Goal: Transaction & Acquisition: Download file/media

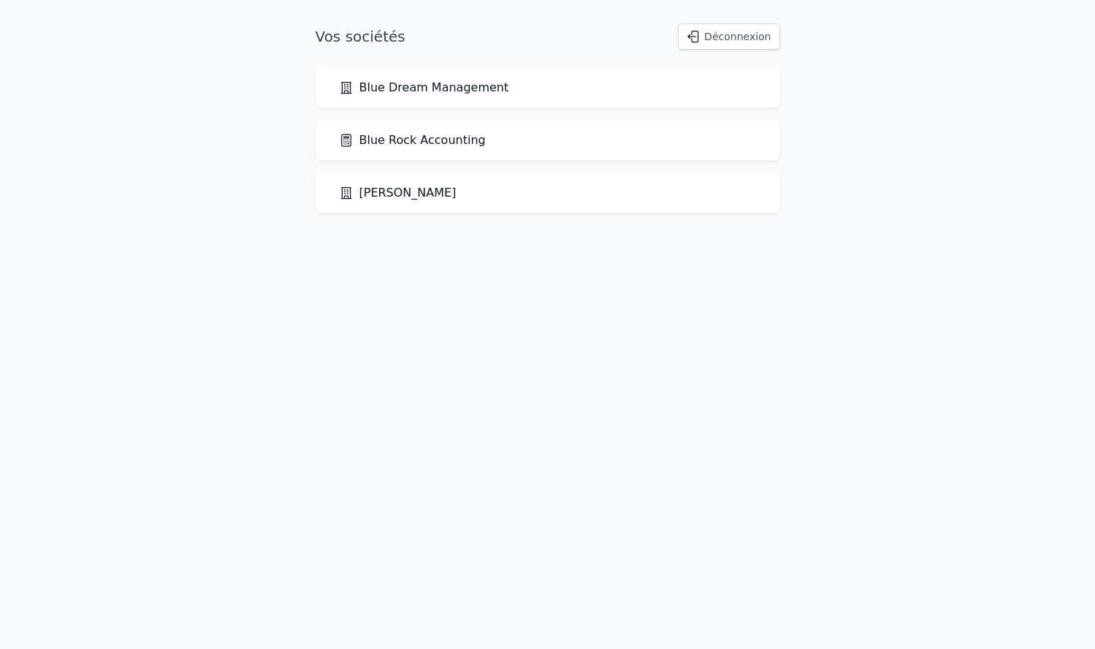
click at [518, 134] on div "Blue Rock Accounting" at bounding box center [548, 141] width 418 height 18
click at [443, 140] on link "Blue Rock Accounting" at bounding box center [412, 141] width 147 height 18
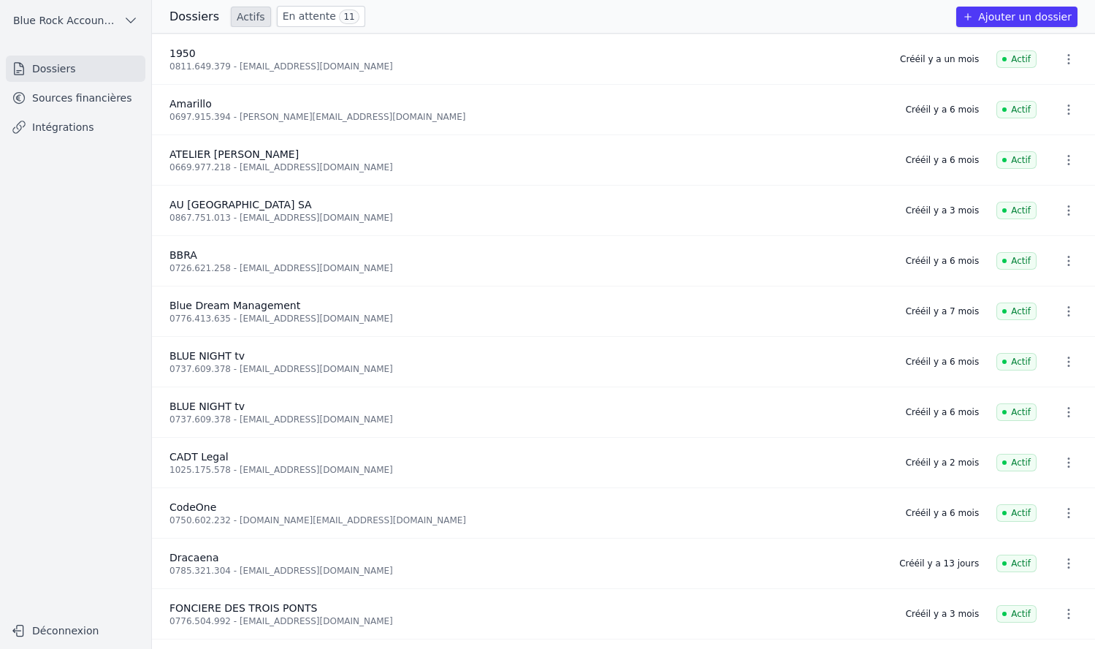
click at [105, 86] on link "Sources financières" at bounding box center [76, 98] width 140 height 26
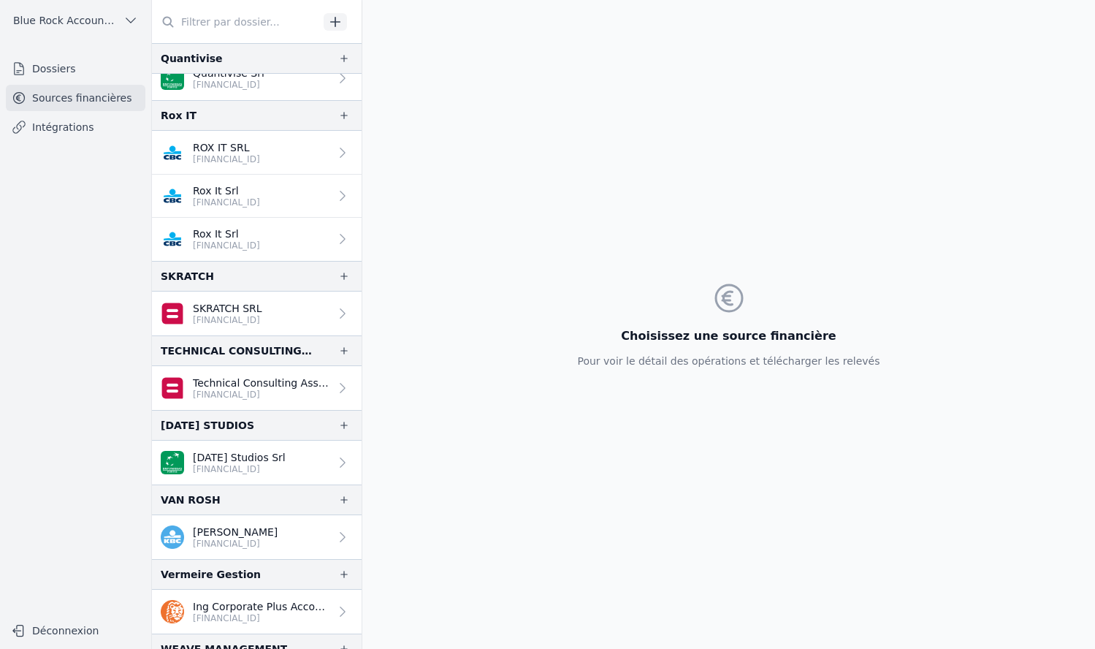
scroll to position [2873, 0]
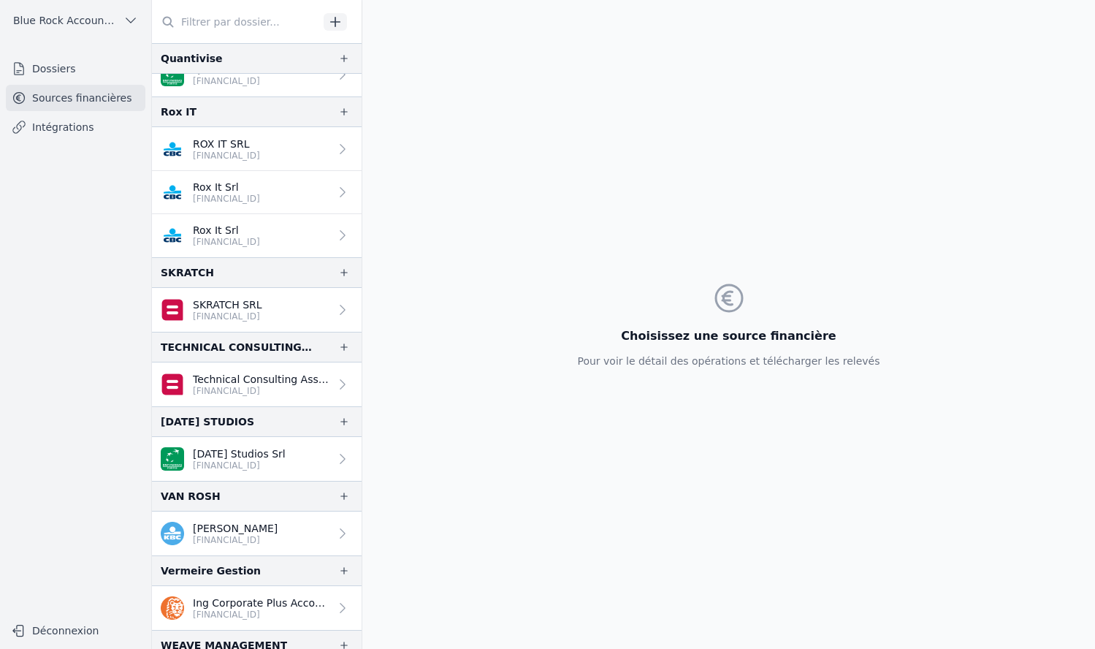
click at [231, 306] on p "SKRATCH SRL" at bounding box center [227, 304] width 69 height 15
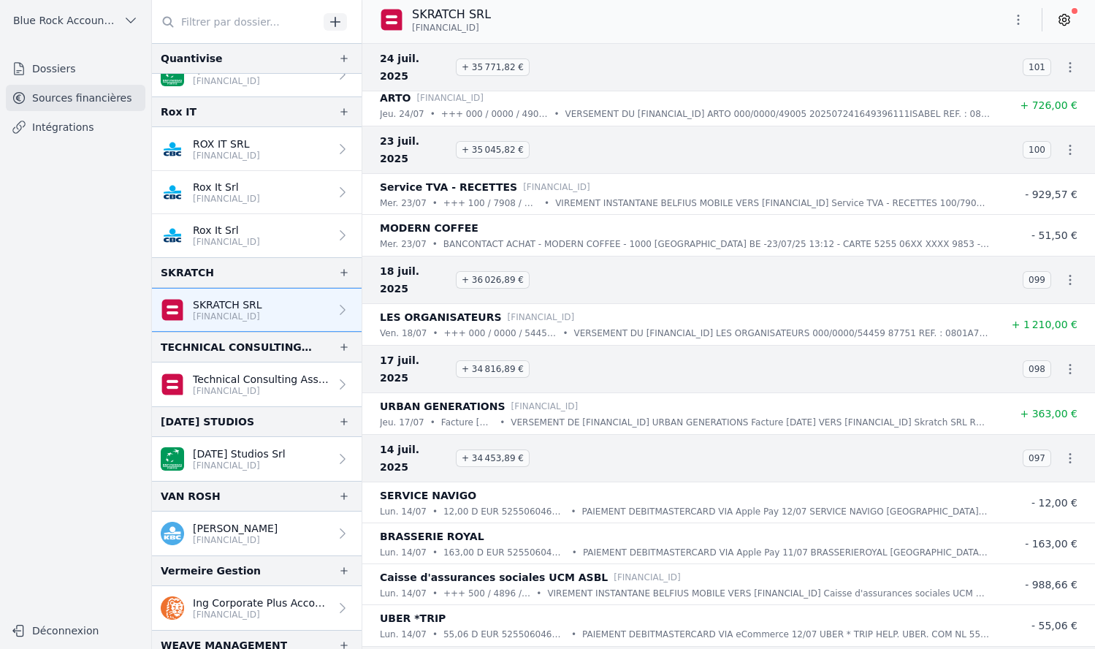
scroll to position [3197, 0]
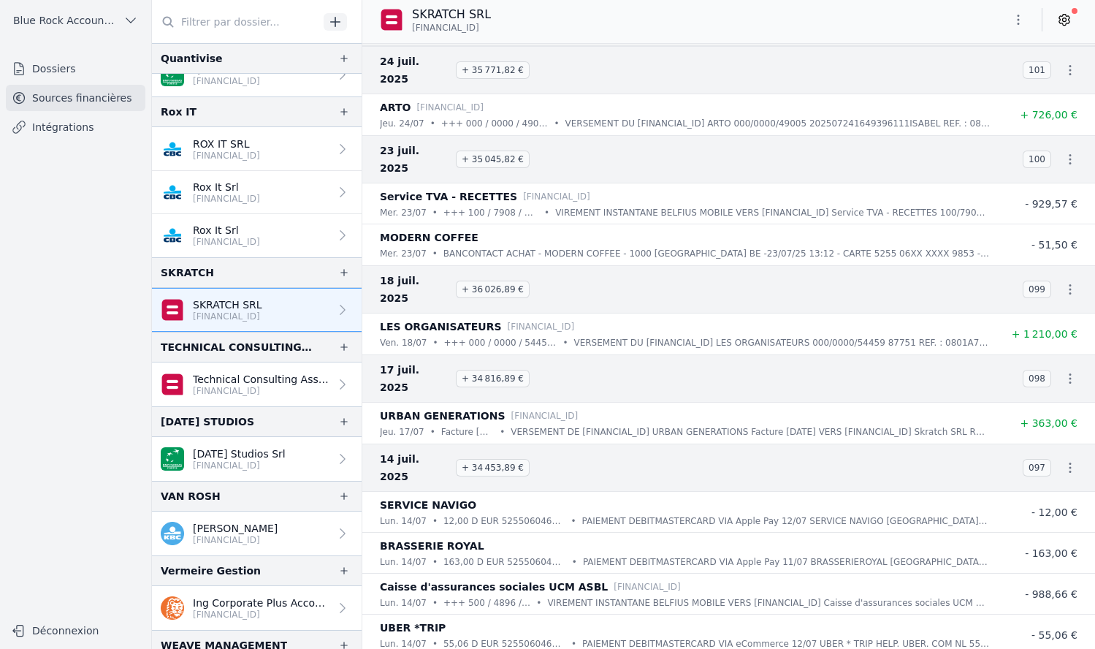
click at [1019, 23] on icon "button" at bounding box center [1019, 20] width 2 height 10
click at [975, 82] on button "Exporter" at bounding box center [983, 77] width 105 height 27
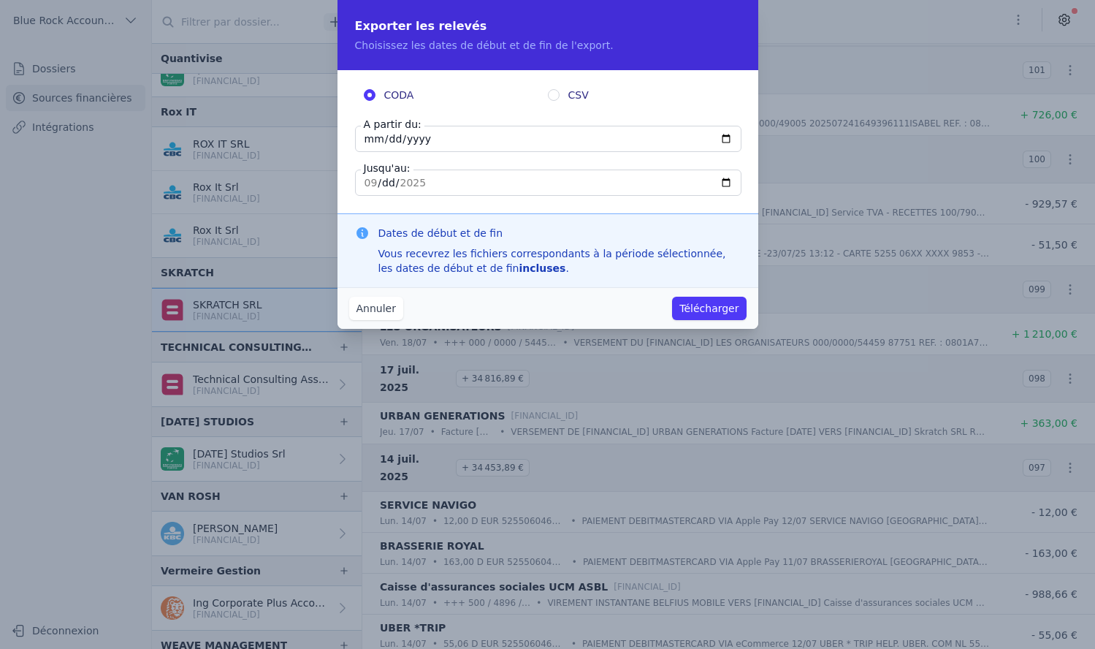
click at [375, 136] on input "[DATE]" at bounding box center [548, 139] width 387 height 26
type input "[DATE]"
click at [552, 94] on input "CSV" at bounding box center [554, 95] width 12 height 12
radio input "true"
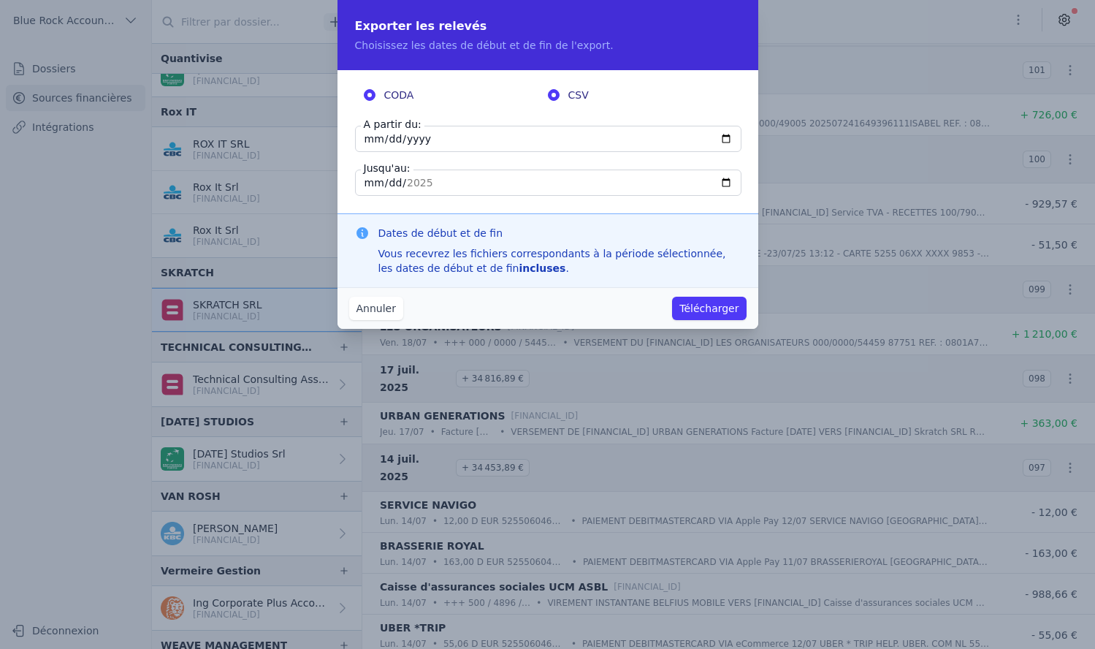
radio input "false"
click at [719, 312] on button "Télécharger" at bounding box center [709, 308] width 74 height 23
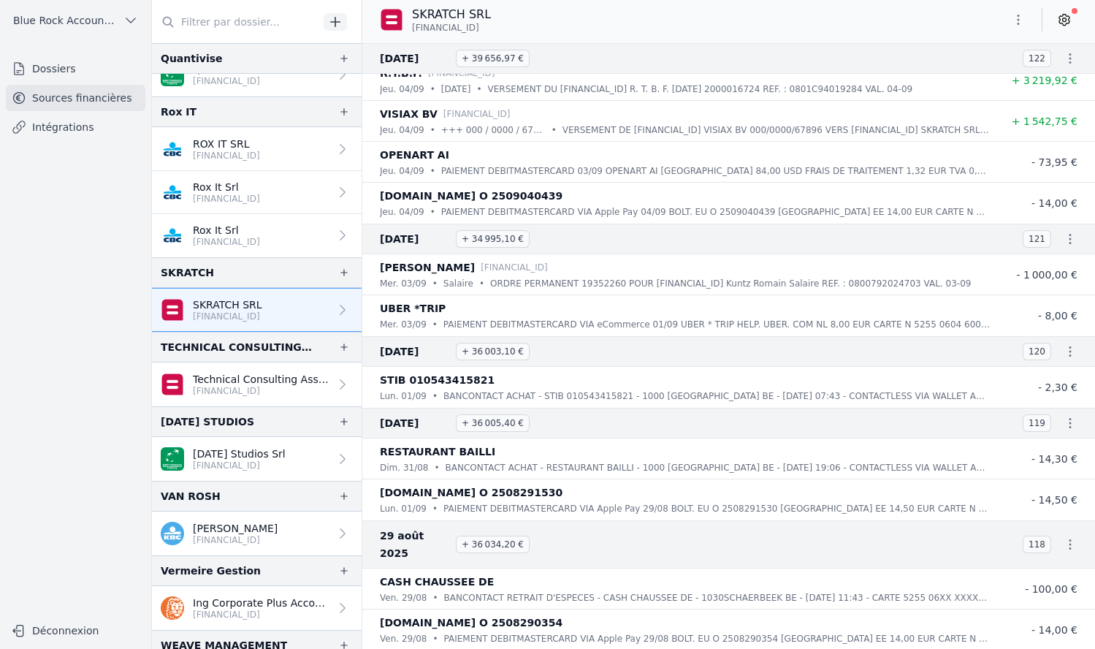
scroll to position [0, 0]
